Goal: Task Accomplishment & Management: Complete application form

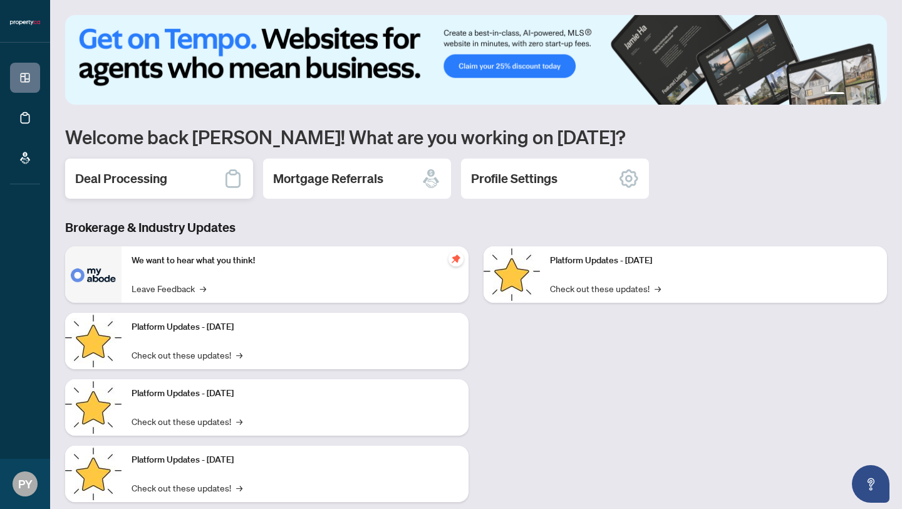
click at [147, 170] on h2 "Deal Processing" at bounding box center [121, 179] width 92 height 18
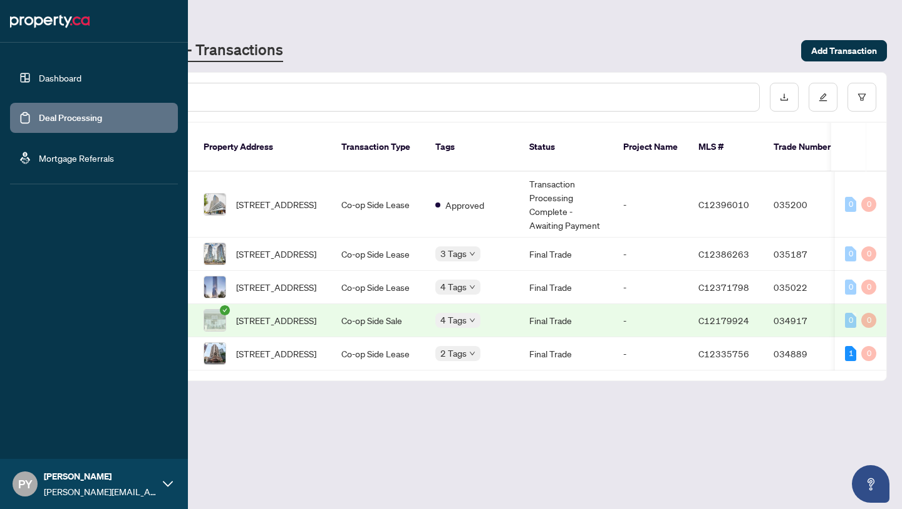
click at [62, 73] on link "Dashboard" at bounding box center [60, 77] width 43 height 11
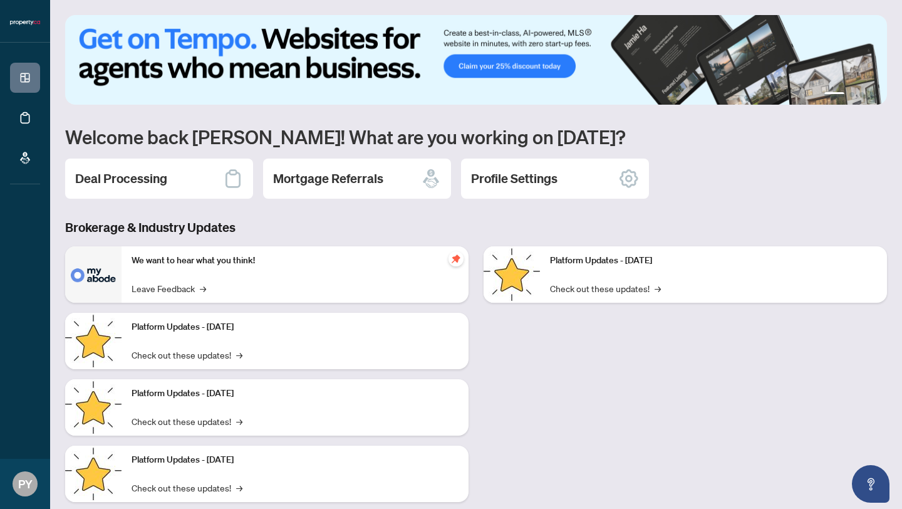
scroll to position [27, 0]
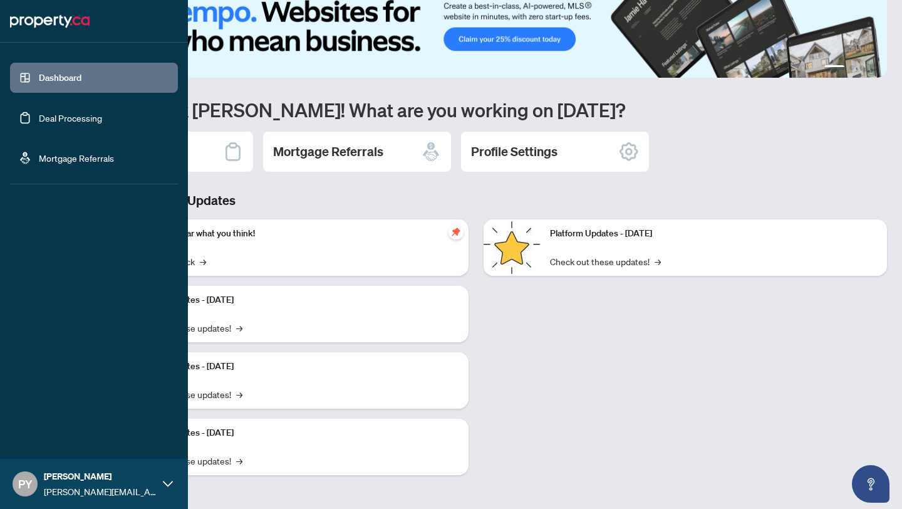
click at [52, 159] on link "Mortgage Referrals" at bounding box center [76, 157] width 75 height 11
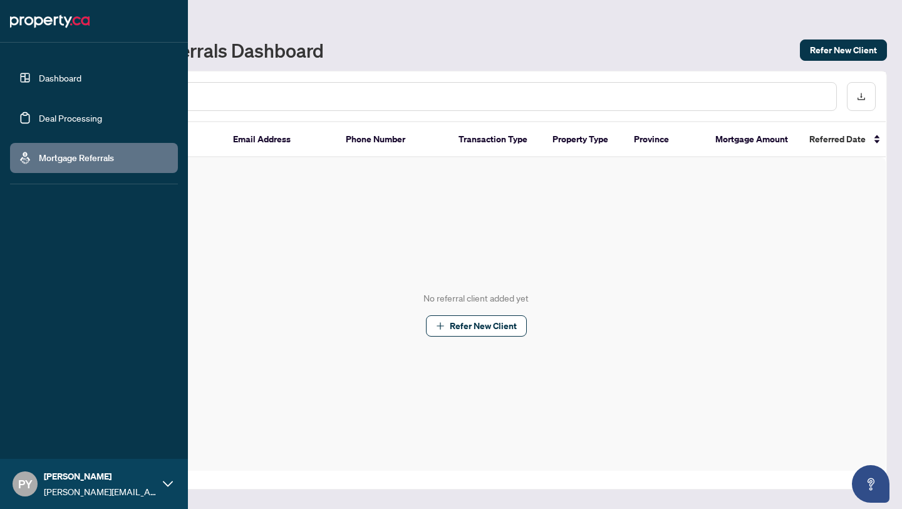
click at [61, 123] on link "Deal Processing" at bounding box center [70, 117] width 63 height 11
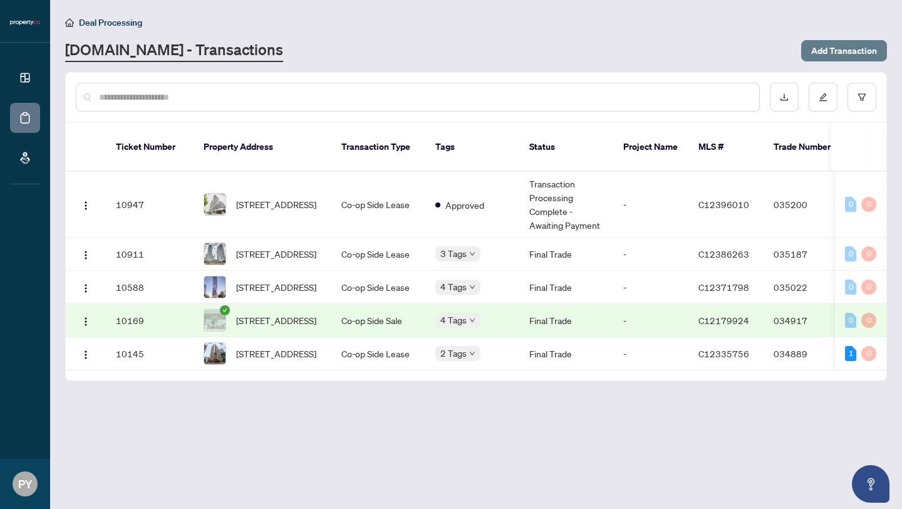
click at [841, 48] on span "Add Transaction" at bounding box center [844, 51] width 66 height 20
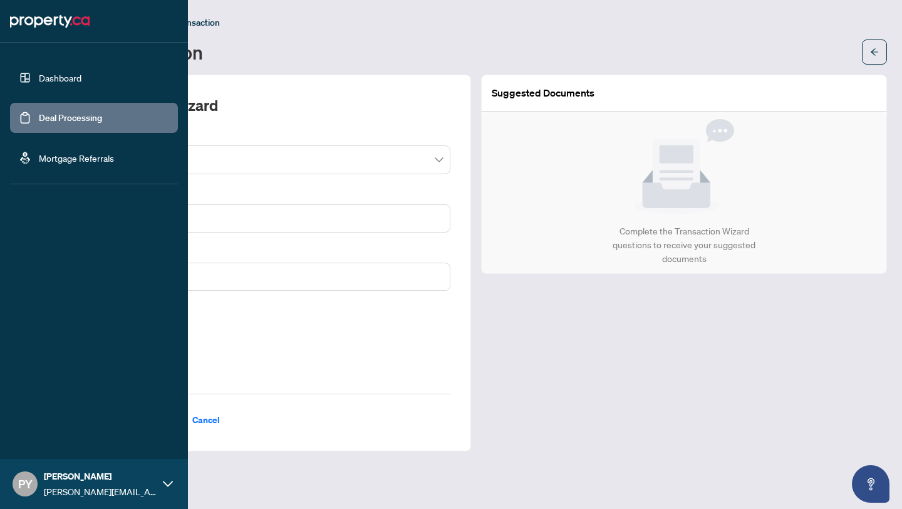
click at [61, 80] on link "Dashboard" at bounding box center [60, 77] width 43 height 11
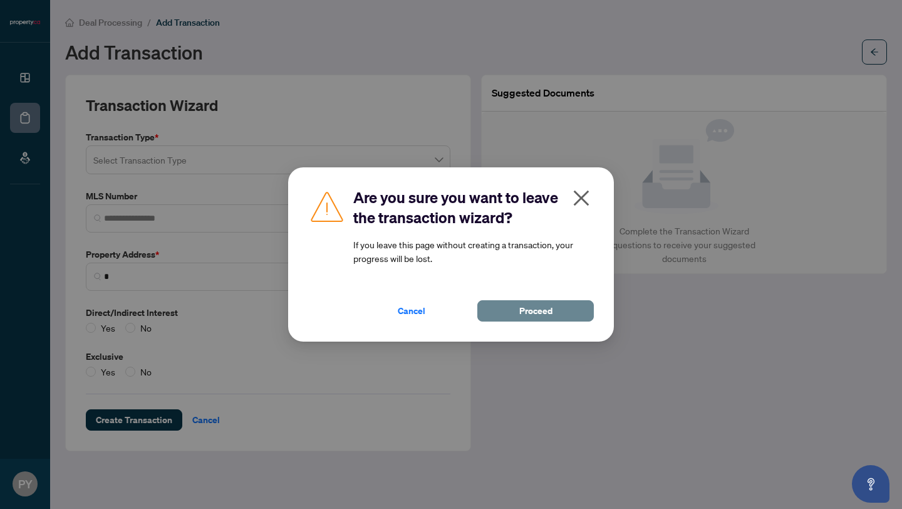
click at [563, 309] on button "Proceed" at bounding box center [535, 310] width 117 height 21
